Goal: Information Seeking & Learning: Learn about a topic

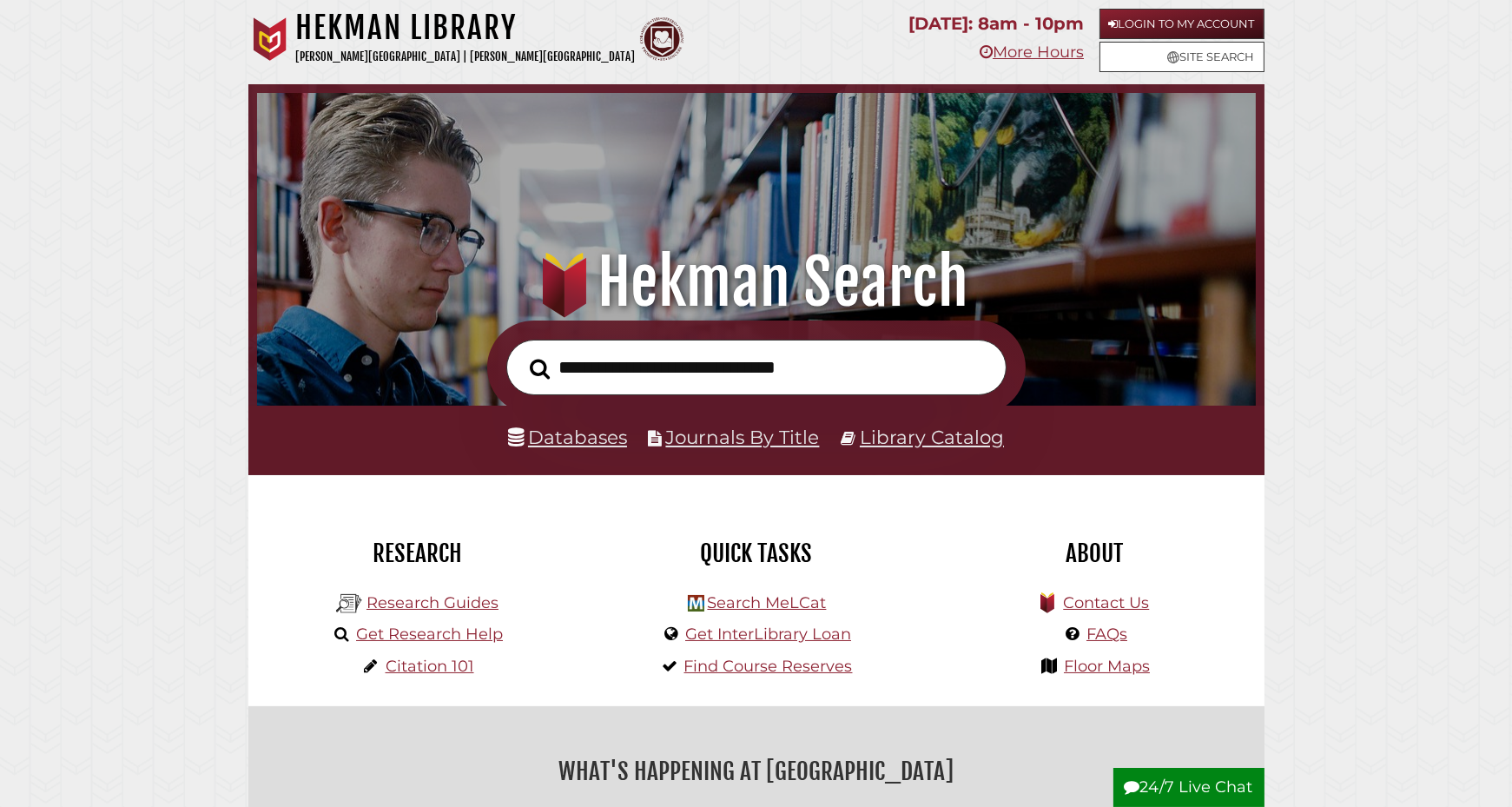
scroll to position [330, 990]
click at [642, 377] on input "text" at bounding box center [756, 368] width 500 height 56
type input "**********"
click at [522, 353] on button "Search" at bounding box center [540, 369] width 37 height 31
click at [812, 401] on form "**********" at bounding box center [756, 367] width 538 height 94
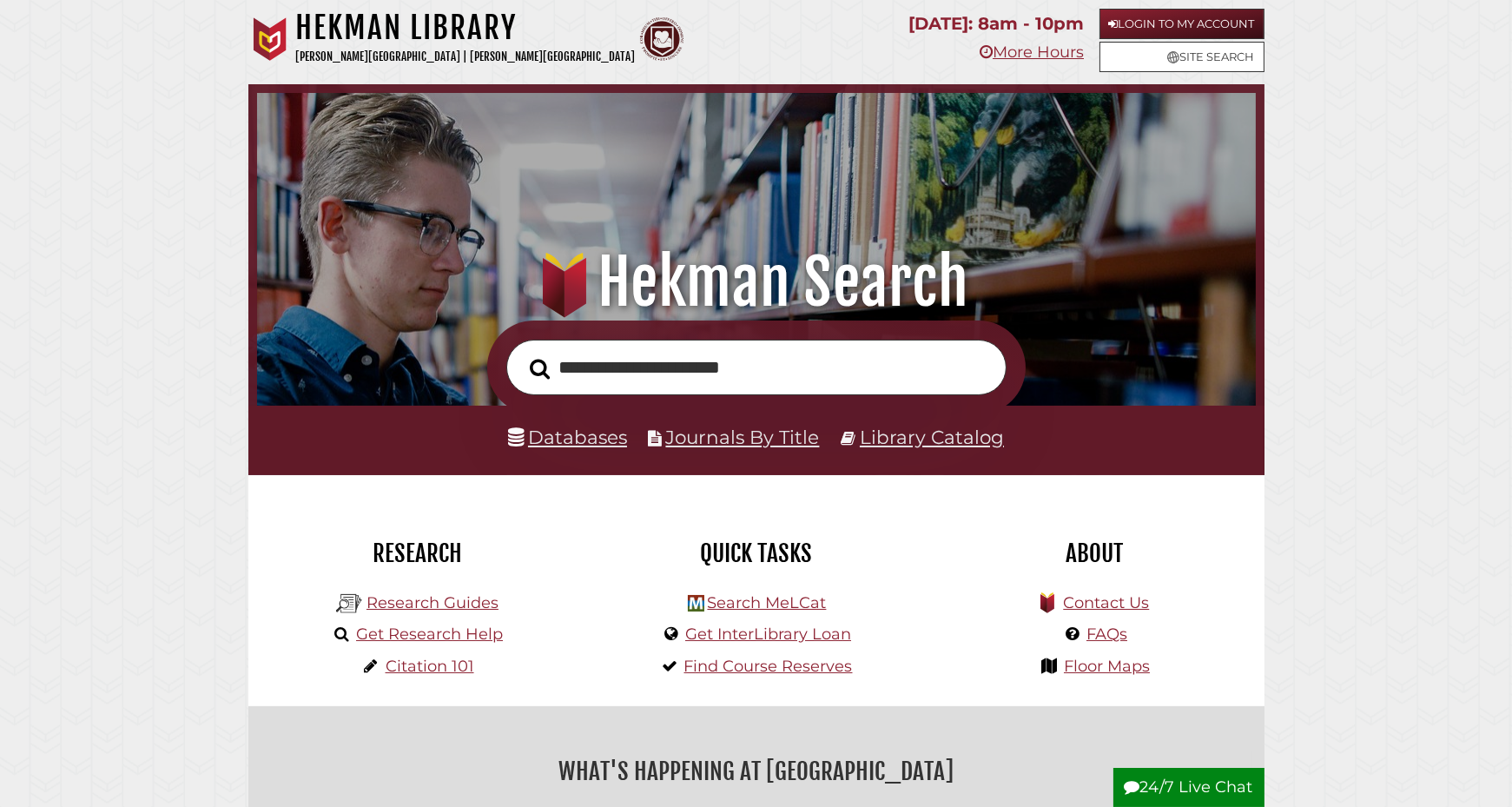
click at [824, 376] on input "**********" at bounding box center [756, 368] width 500 height 56
click at [522, 353] on button "Search" at bounding box center [540, 369] width 37 height 31
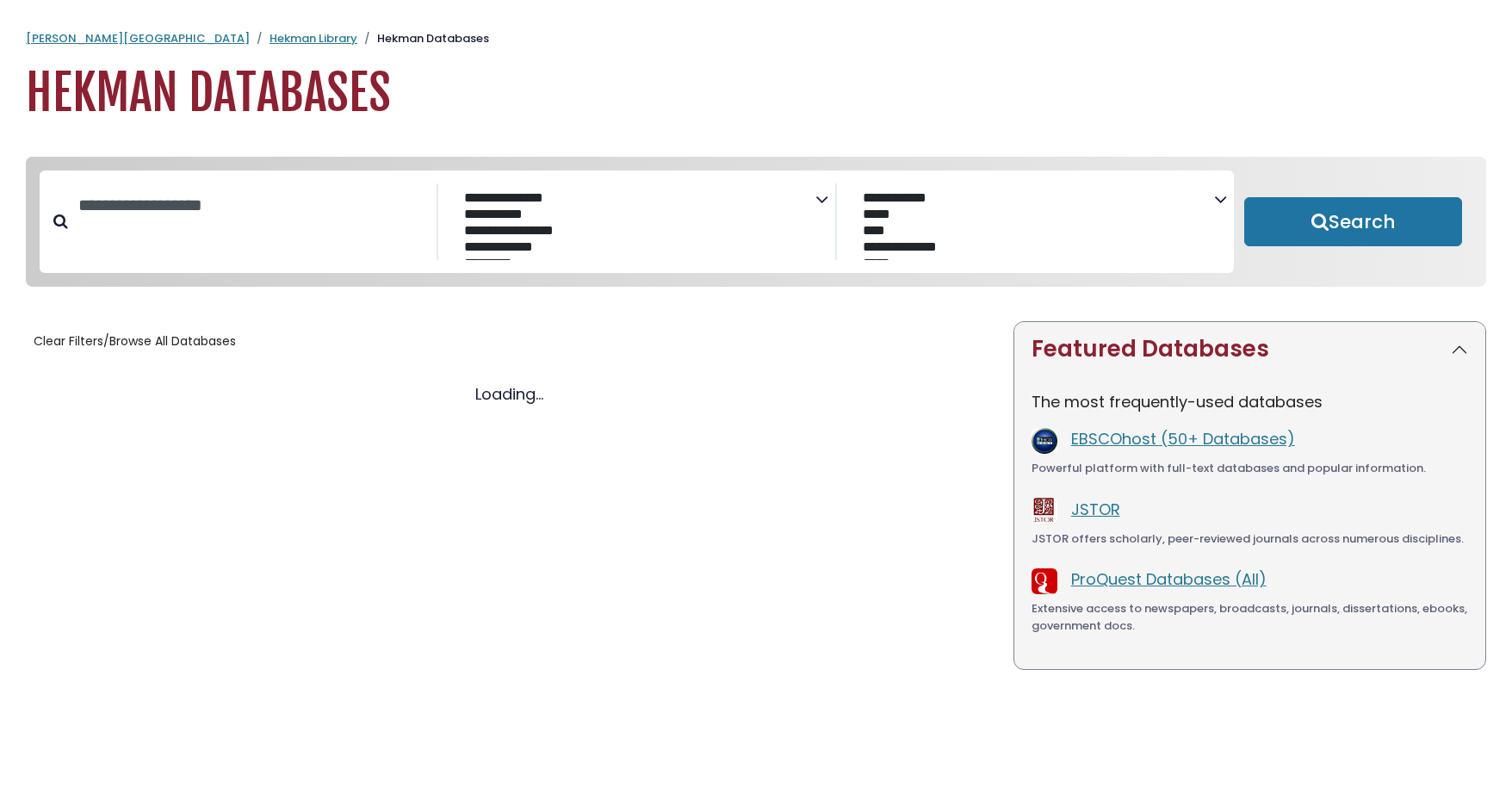
select select "Database Subject Filter"
select select "Database Vendors Filter"
select select "Database Subject Filter"
select select "Database Vendors Filter"
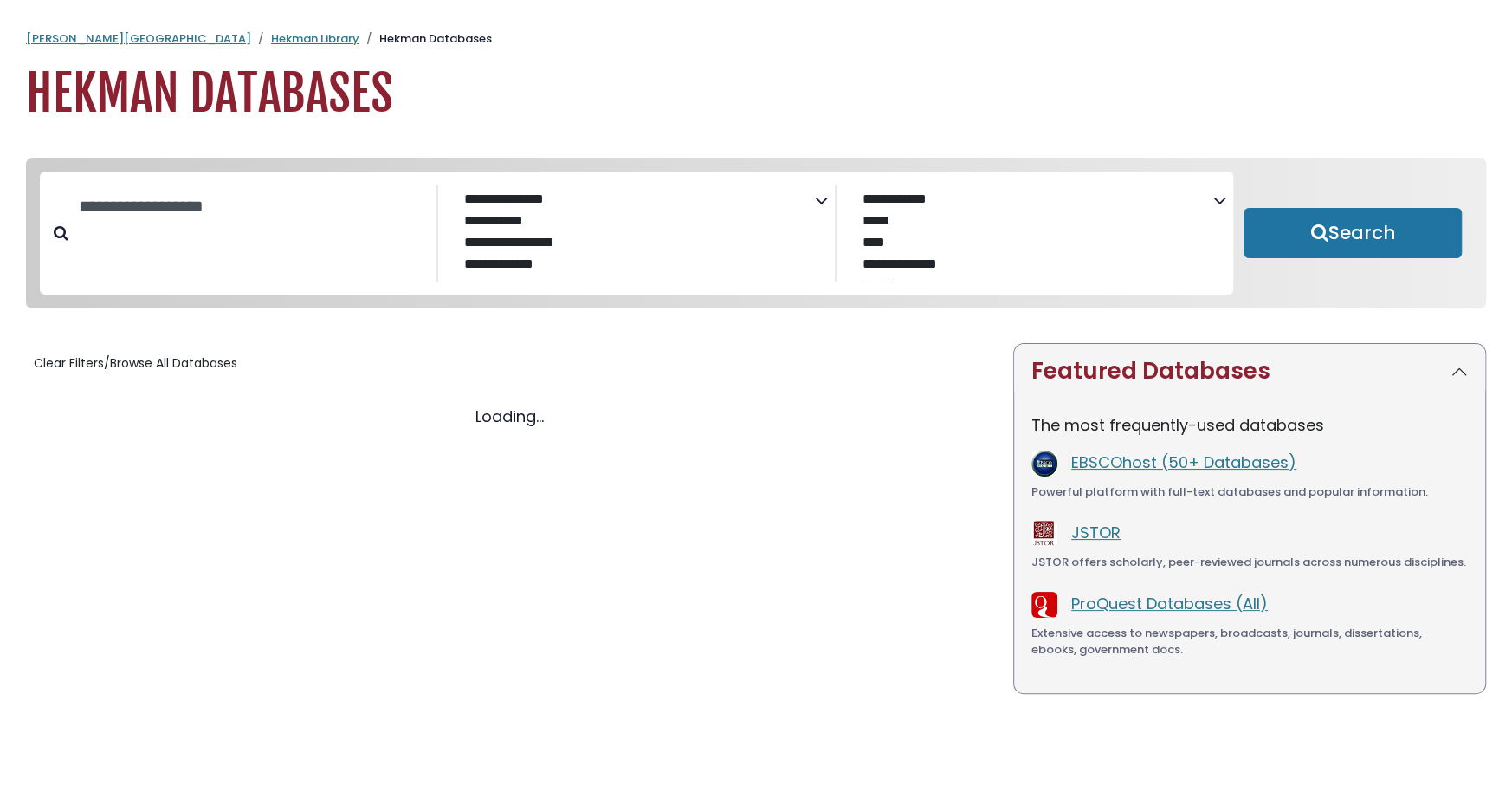
select select "Database Subject Filter"
select select "Database Vendors Filter"
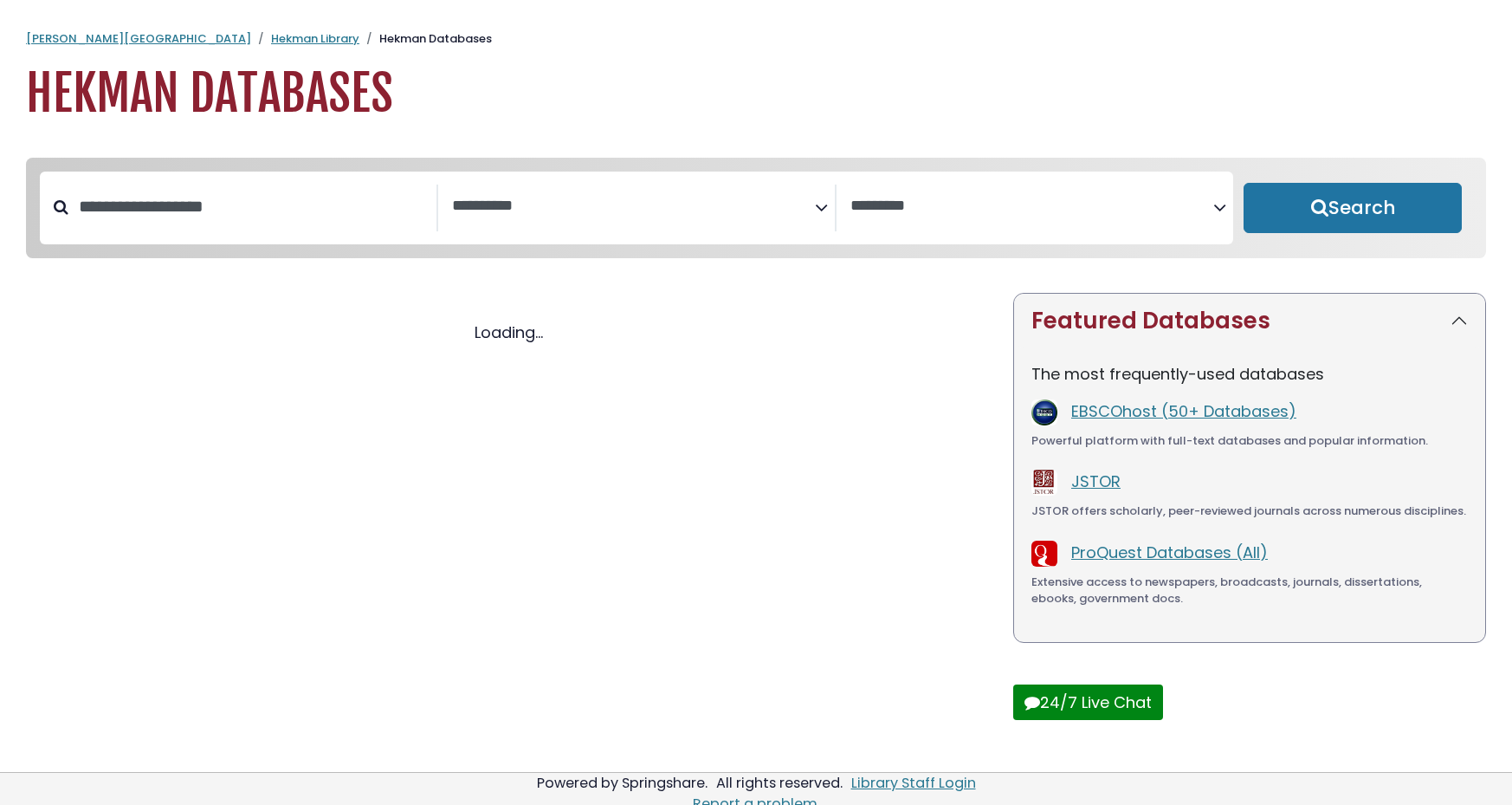
select select "Database Subject Filter"
select select "Database Vendors Filter"
select select "Database Subject Filter"
select select "Database Vendors Filter"
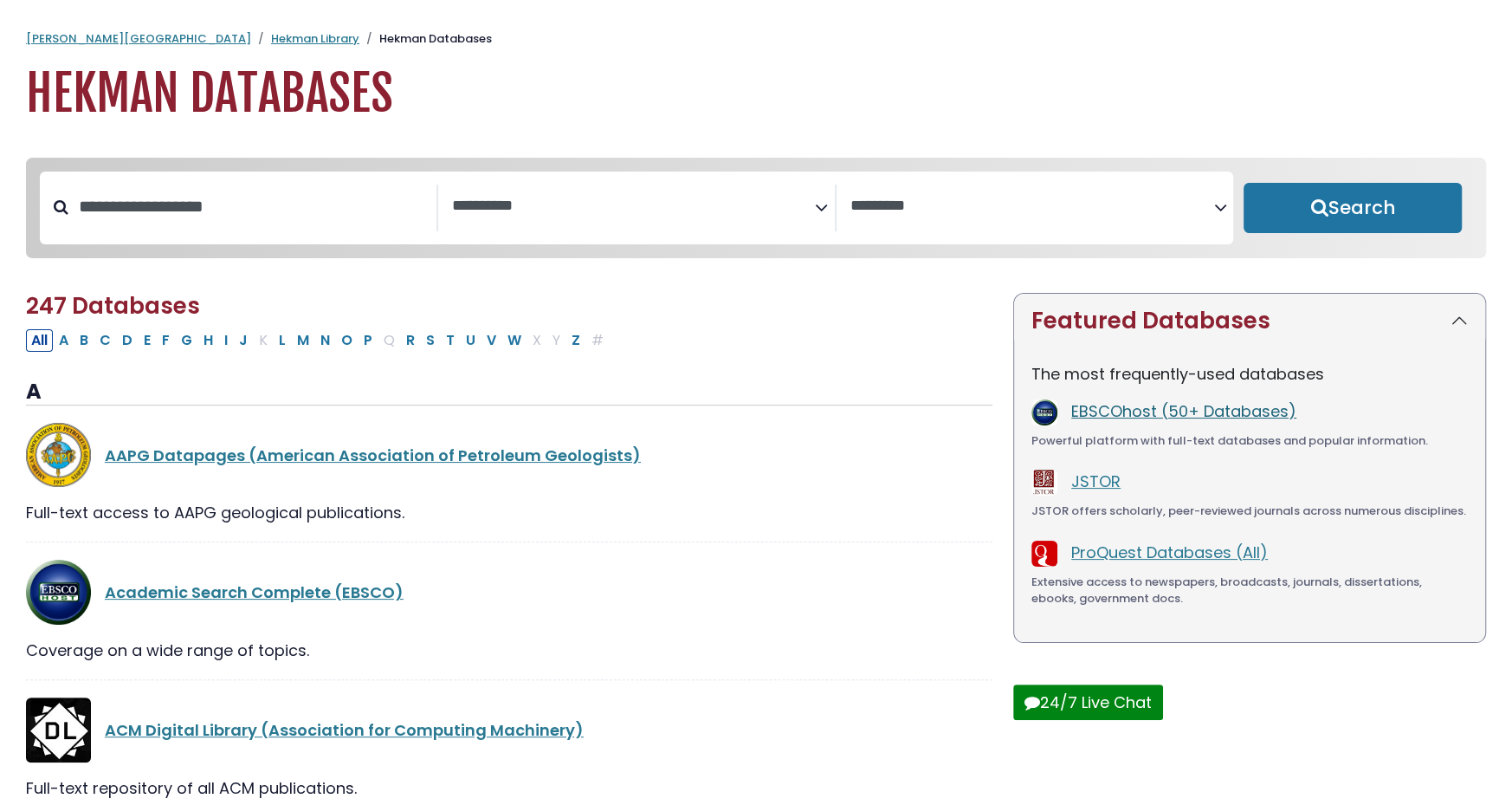
click at [1125, 416] on link "EBSCOhost (50+ Databases)" at bounding box center [1184, 411] width 225 height 21
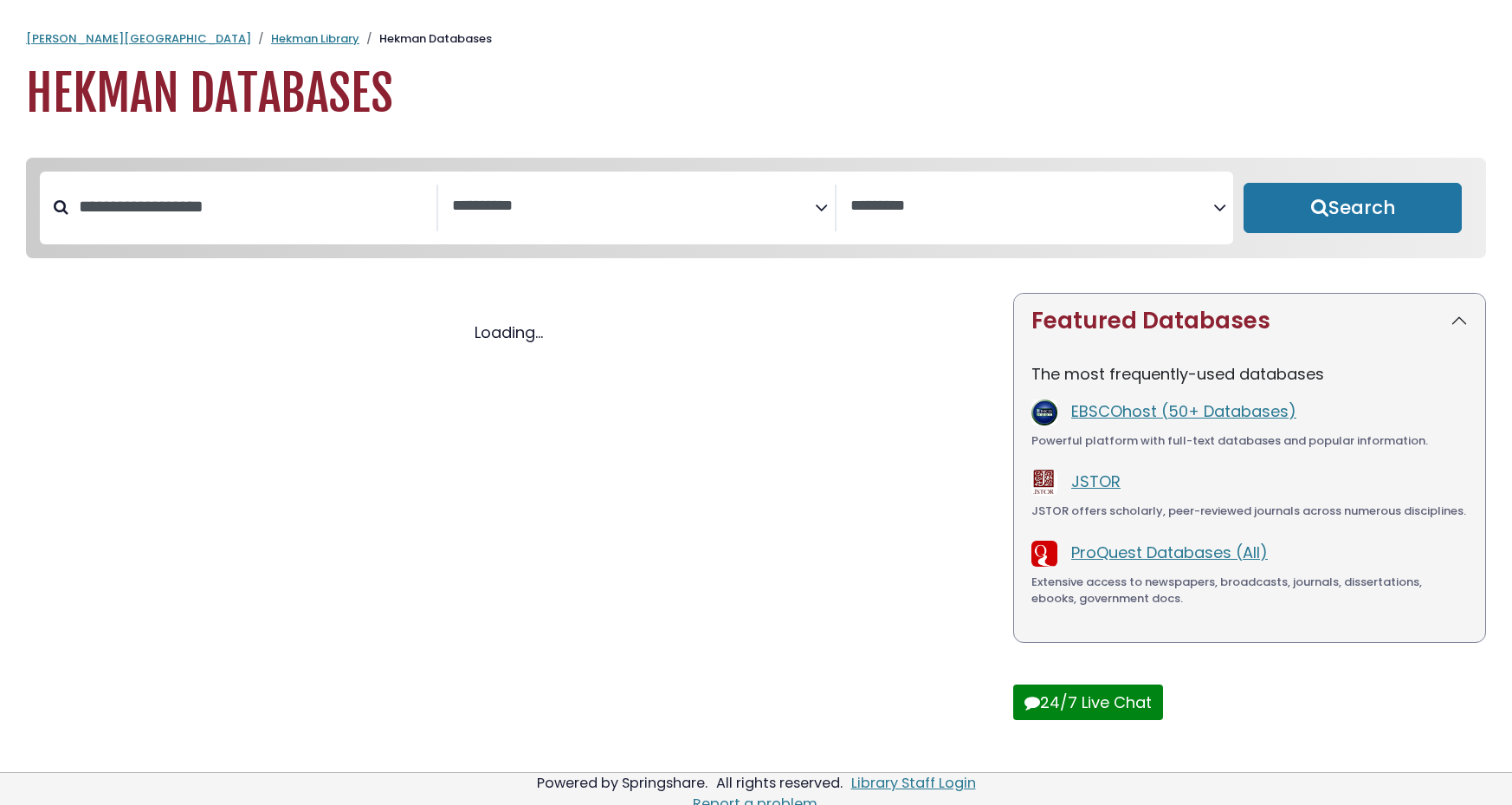
select select "Database Subject Filter"
select select "Database Vendors Filter"
select select "Database Subject Filter"
select select "Database Vendors Filter"
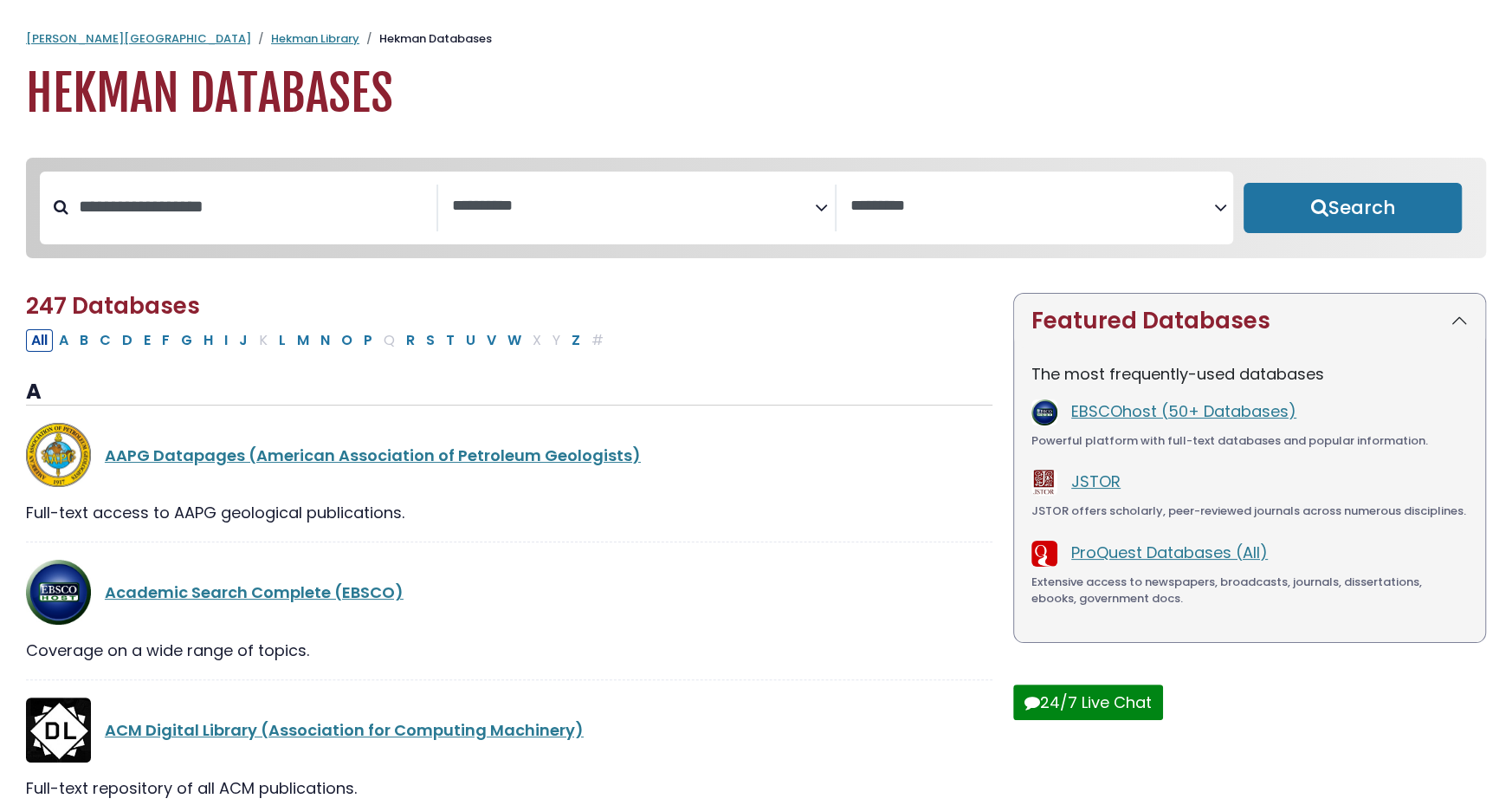
click at [1140, 425] on div "EBSCOhost (50+ Databases)" at bounding box center [1269, 412] width 397 height 26
click at [1138, 416] on link "EBSCOhost (50+ Databases)" at bounding box center [1184, 411] width 225 height 21
